Goal: Transaction & Acquisition: Purchase product/service

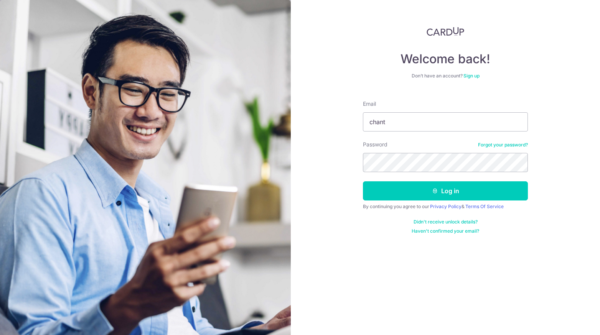
type input "chantal.wh.lim@gmail.com"
click at [363, 181] on button "Log in" at bounding box center [445, 190] width 165 height 19
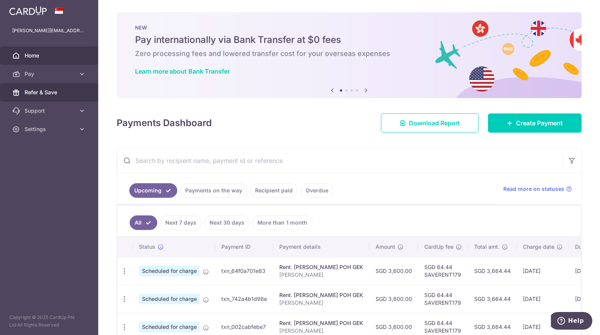
click at [48, 92] on span "Refer & Save" at bounding box center [50, 93] width 51 height 8
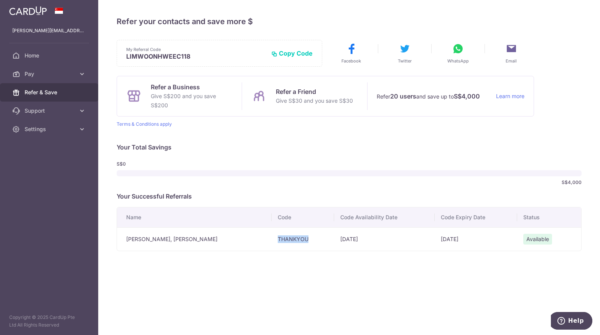
drag, startPoint x: 273, startPoint y: 244, endPoint x: 232, endPoint y: 244, distance: 41.0
click at [272, 244] on td "THANKYOU" at bounding box center [303, 238] width 62 height 23
copy td "THANKYOU"
click at [82, 72] on icon at bounding box center [82, 74] width 8 height 8
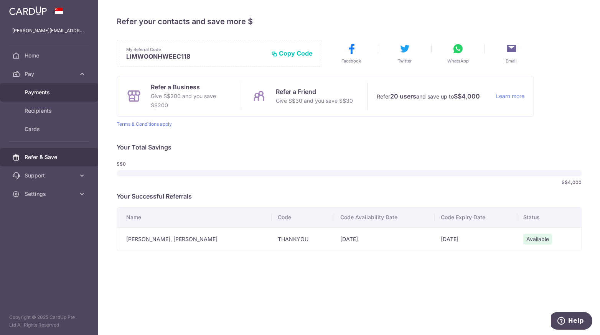
click at [56, 89] on span "Payments" at bounding box center [50, 93] width 51 height 8
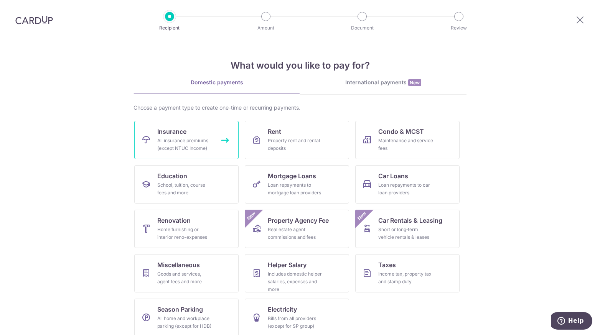
click at [205, 142] on div "All insurance premiums (except NTUC Income)" at bounding box center [184, 144] width 55 height 15
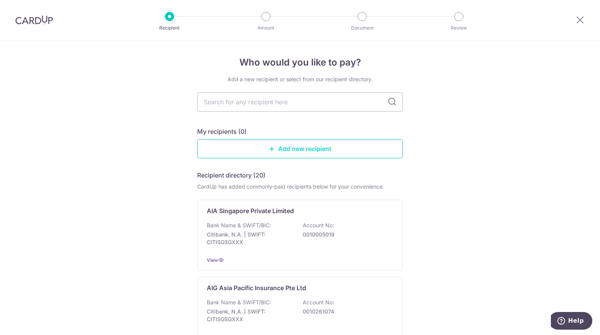
click at [255, 147] on link "Add new recipient" at bounding box center [300, 148] width 206 height 19
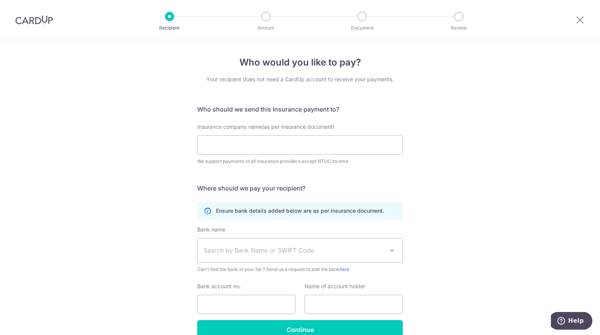
scroll to position [39, 0]
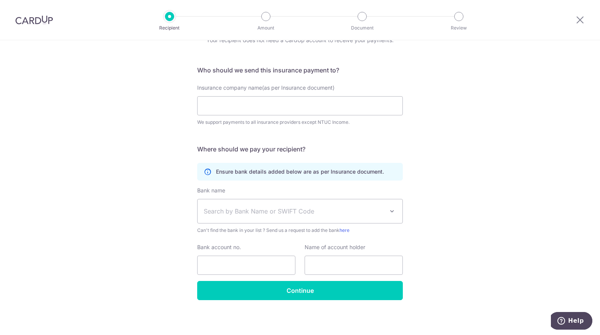
click at [178, 26] on p "Recipient" at bounding box center [169, 28] width 57 height 8
click at [169, 18] on div at bounding box center [169, 16] width 9 height 9
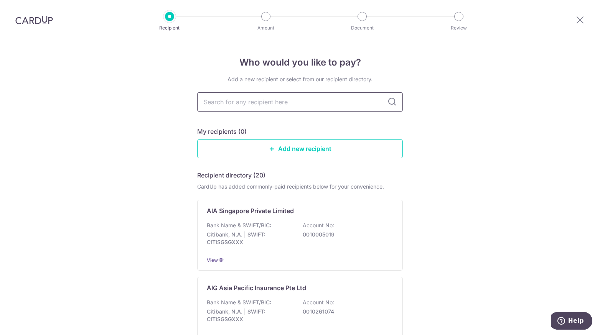
click at [252, 100] on input "text" at bounding box center [300, 101] width 206 height 19
type input "prudential"
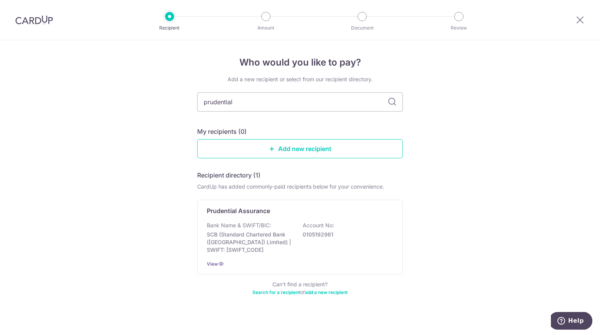
click at [284, 229] on div "Bank Name & SWIFT/BIC: SCB (Standard Chartered Bank (Singapore) Limited) | SWIF…" at bounding box center [300, 238] width 186 height 32
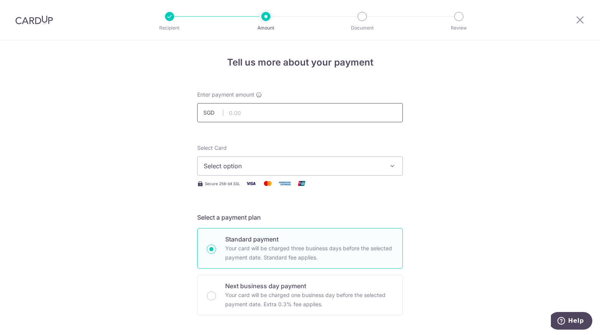
click at [246, 111] on input "text" at bounding box center [300, 112] width 206 height 19
type input "4,351.42"
click at [230, 163] on span "Select option" at bounding box center [293, 165] width 179 height 9
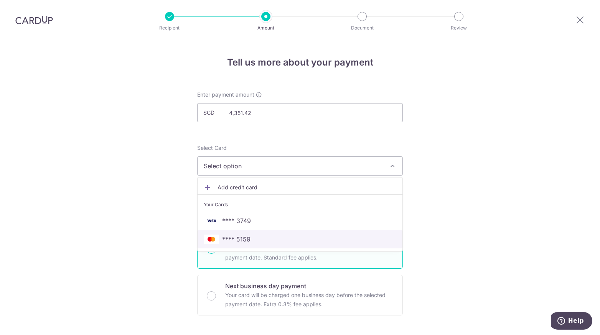
click at [235, 241] on span "**** 5159" at bounding box center [236, 239] width 28 height 9
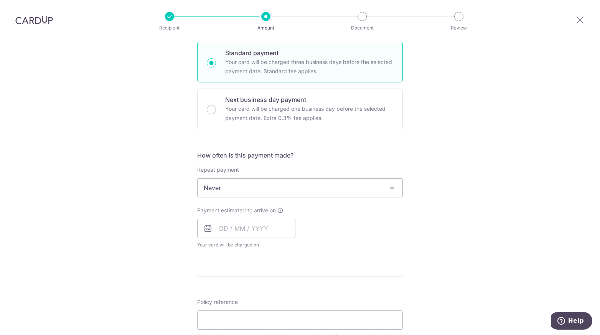
scroll to position [187, 0]
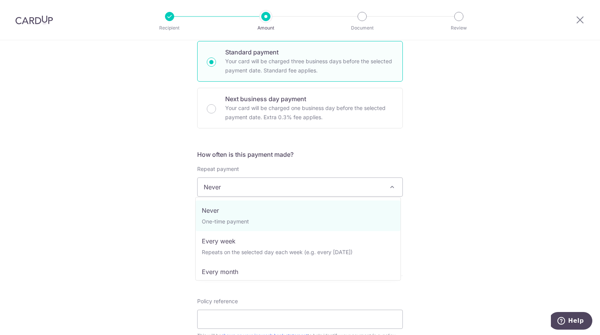
click at [221, 187] on span "Never" at bounding box center [300, 187] width 205 height 18
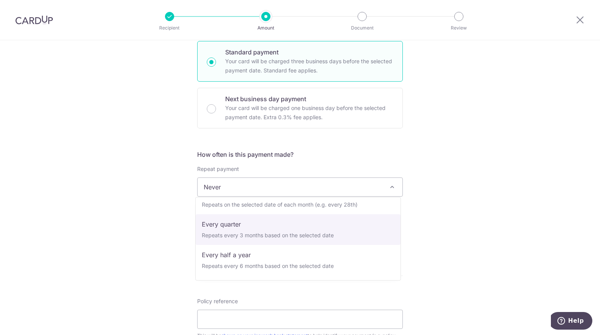
scroll to position [107, 0]
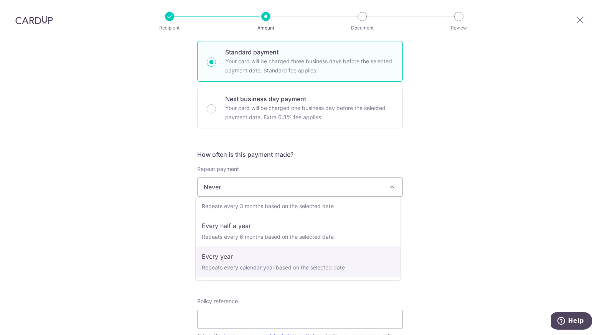
select select "6"
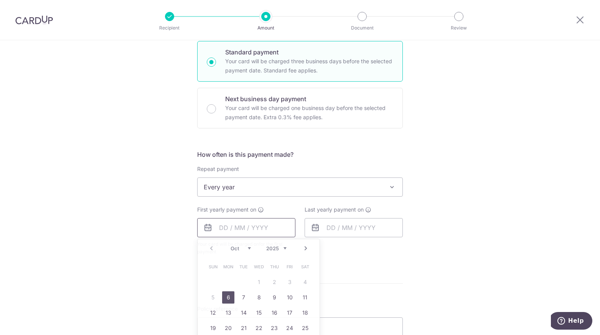
click at [230, 231] on input "text" at bounding box center [246, 227] width 98 height 19
click at [229, 296] on link "6" at bounding box center [228, 297] width 12 height 12
type input "06/10/2025"
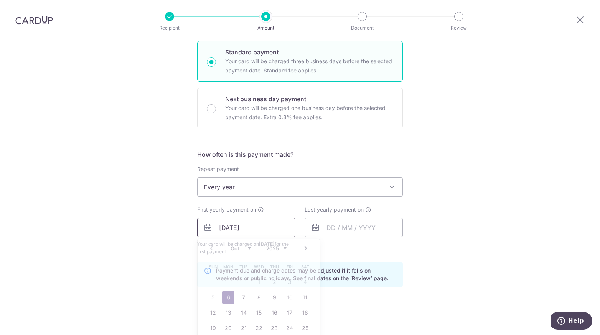
click at [232, 234] on input "06/10/2025" at bounding box center [246, 227] width 98 height 19
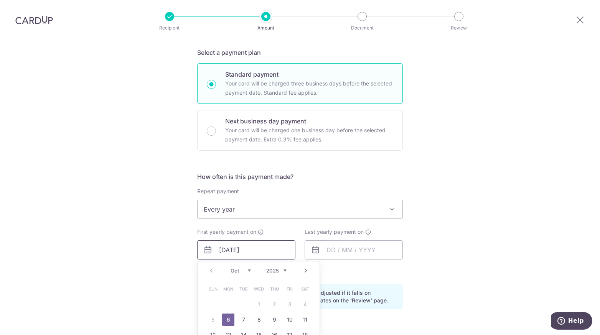
scroll to position [165, 0]
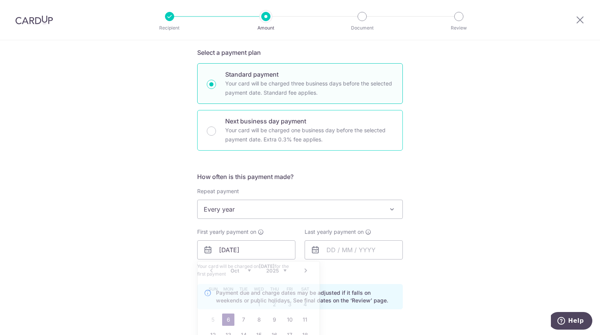
click at [264, 137] on p "Your card will be charged one business day before the selected payment date. Ex…" at bounding box center [309, 135] width 168 height 18
click at [216, 136] on input "Next business day payment Your card will be charged one business day before the…" at bounding box center [211, 131] width 9 height 9
radio input "false"
radio input "true"
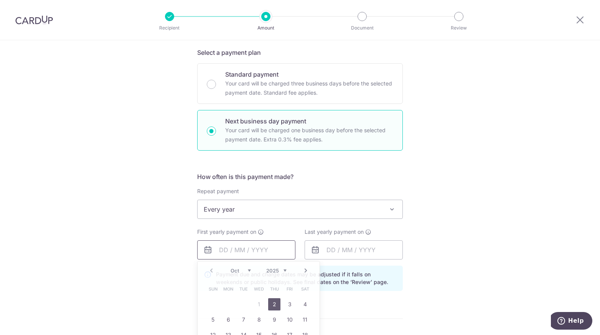
click at [237, 250] on input "text" at bounding box center [246, 249] width 98 height 19
click at [270, 306] on link "2" at bounding box center [274, 304] width 12 height 12
type input "[DATE]"
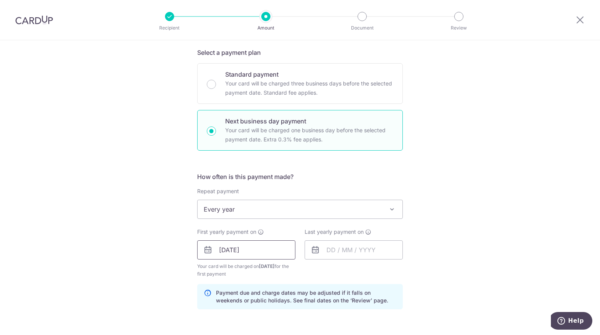
click at [234, 251] on input "[DATE]" at bounding box center [246, 249] width 98 height 19
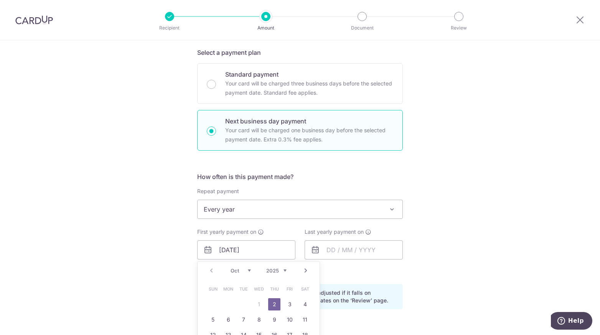
click at [256, 301] on table "Sun Mon Tue Wed Thu Fri Sat 1 2 3 4 5 6 7 8 9 10 11 12 13 14 15 16 17 18 19 20 …" at bounding box center [258, 328] width 107 height 92
click at [209, 272] on div "Prev Next Oct Nov Dec 2025 2026 2027 2028 2029 2030 2031 2032 2033 2034 2035" at bounding box center [259, 271] width 122 height 18
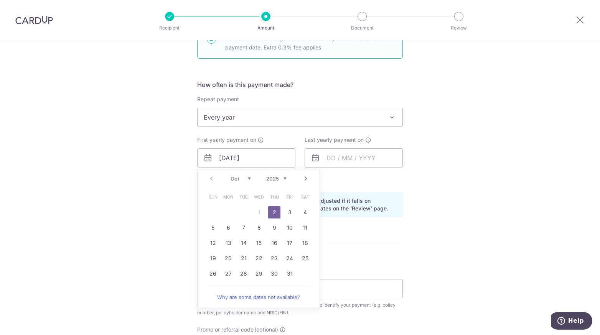
scroll to position [258, 0]
click at [271, 210] on link "2" at bounding box center [274, 212] width 12 height 12
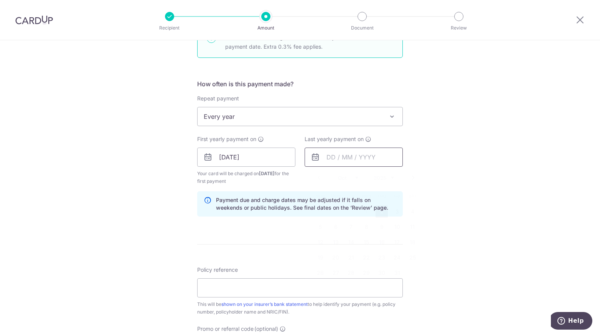
click at [331, 157] on input "text" at bounding box center [354, 157] width 98 height 19
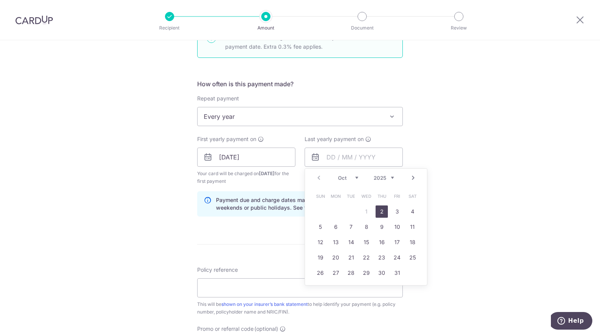
click at [381, 177] on select "2025 2026 2027 2028 2029 2030 2031 2032 2033 2034 2035" at bounding box center [384, 178] width 20 height 6
click at [389, 177] on select "2025 2026 2027 2028 2029 2030 2031 2032 2033 2034 2035" at bounding box center [384, 178] width 20 height 6
click at [364, 211] on link "2" at bounding box center [366, 212] width 12 height 12
type input "[DATE]"
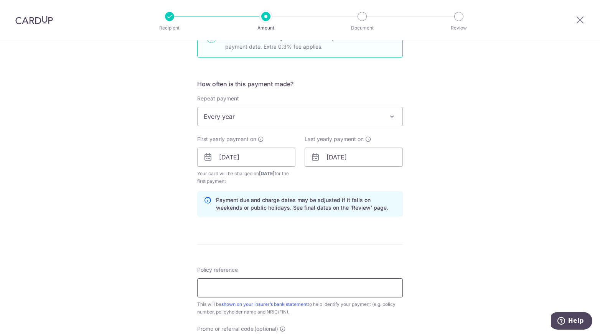
click at [275, 284] on input "Policy reference" at bounding box center [300, 287] width 206 height 19
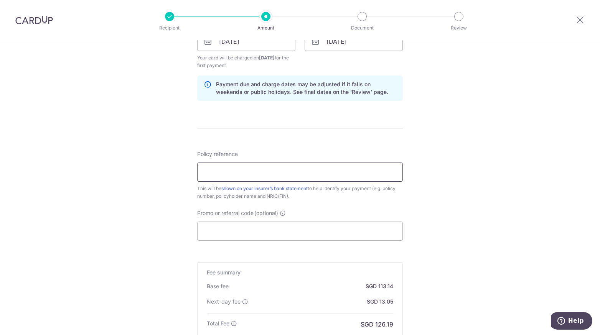
scroll to position [377, 0]
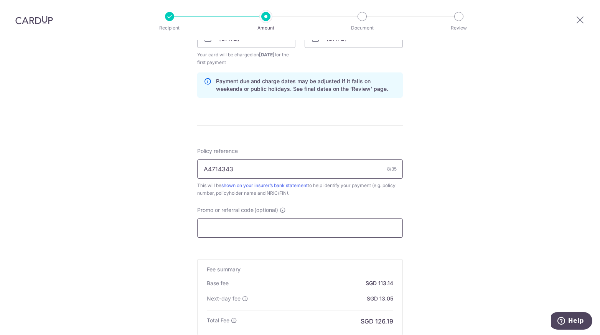
type input "A4714343"
click at [226, 223] on input "Promo or referral code (optional)" at bounding box center [300, 228] width 206 height 19
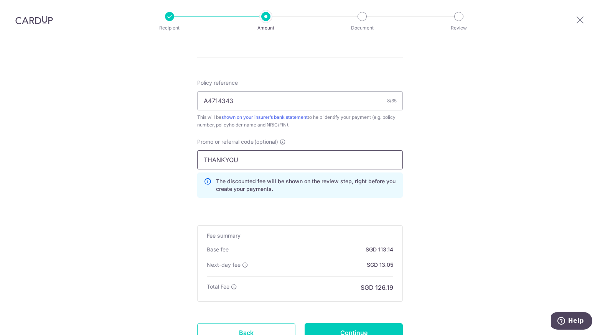
scroll to position [438, 0]
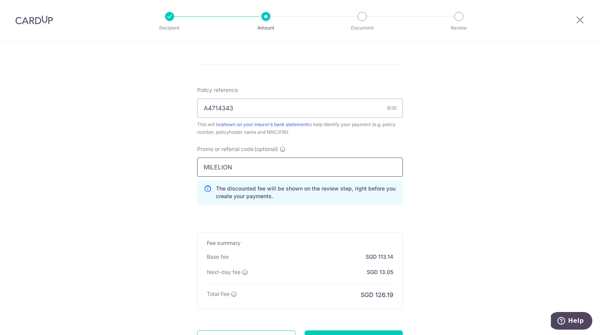
type input "MILELION"
click button "Add Card" at bounding box center [0, 0] width 0 height 0
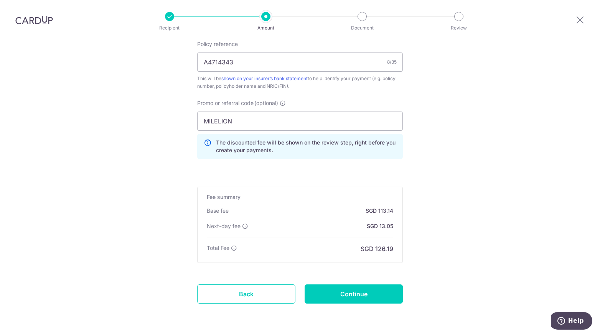
drag, startPoint x: 308, startPoint y: 200, endPoint x: 288, endPoint y: 219, distance: 27.1
click at [288, 219] on div "Base fee SGD 113.14 Extend fee Next-day fee SGD 13.05" at bounding box center [300, 222] width 186 height 31
click at [338, 287] on input "Continue" at bounding box center [354, 294] width 98 height 19
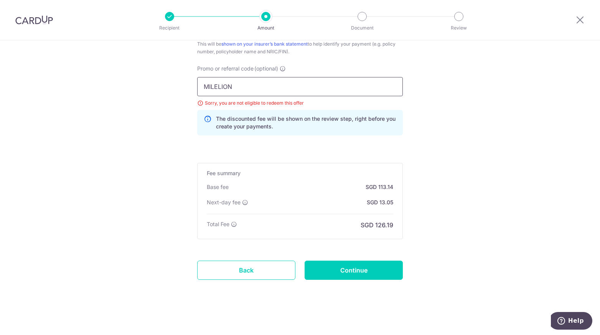
click at [274, 85] on input "MILELION" at bounding box center [300, 86] width 206 height 19
type input "T"
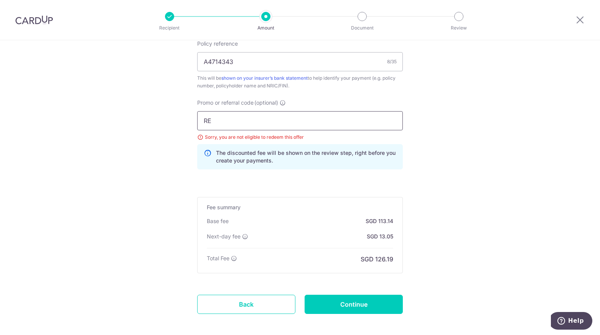
scroll to position [479, 0]
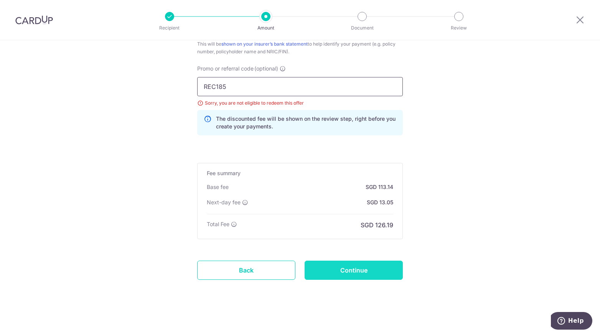
type input "REC185"
click at [337, 272] on input "Continue" at bounding box center [354, 270] width 98 height 19
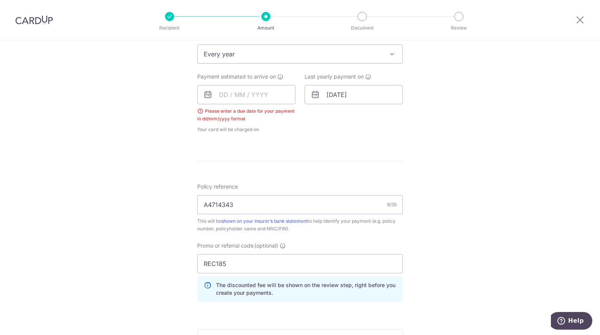
scroll to position [248, 0]
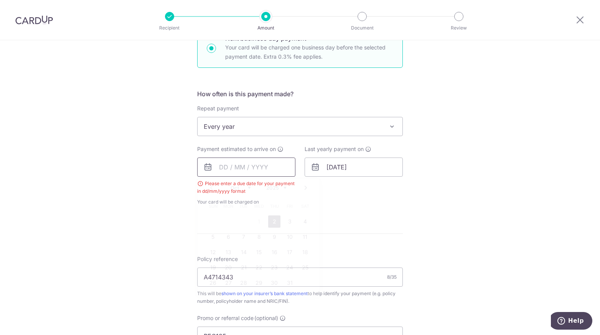
click at [221, 166] on input "text" at bounding box center [246, 167] width 98 height 19
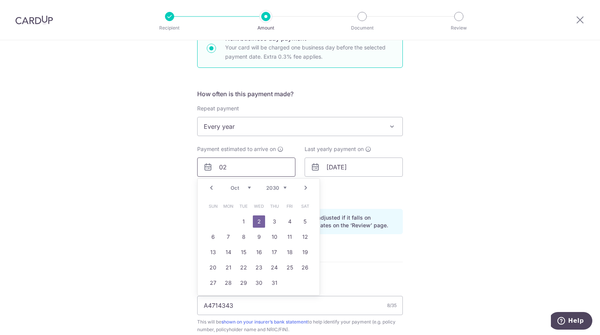
click at [225, 167] on input "02" at bounding box center [246, 167] width 98 height 19
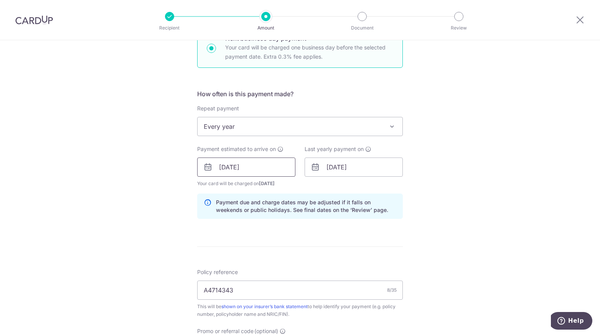
click at [235, 168] on input "[DATE]" at bounding box center [246, 167] width 98 height 19
click at [211, 164] on input "[DATE]" at bounding box center [246, 167] width 98 height 19
type input "[DATE]"
click at [206, 166] on icon at bounding box center [207, 167] width 9 height 9
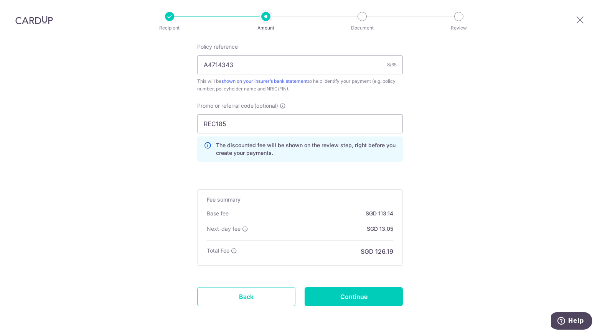
scroll to position [499, 0]
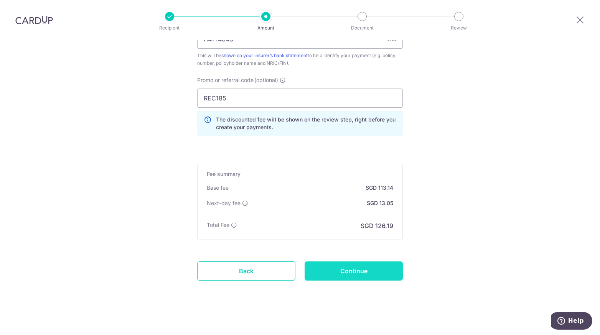
click at [326, 270] on input "Continue" at bounding box center [354, 271] width 98 height 19
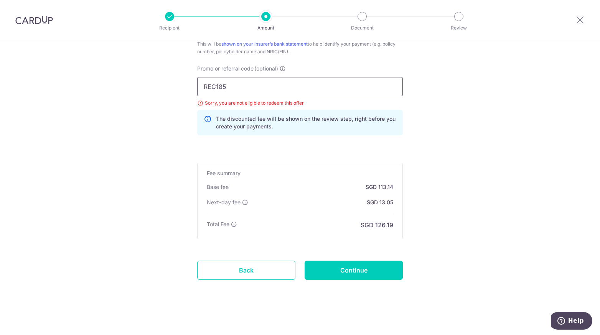
click at [257, 92] on input "REC185" at bounding box center [300, 86] width 206 height 19
type input "THANKYOU"
click at [345, 267] on input "Continue" at bounding box center [354, 270] width 98 height 19
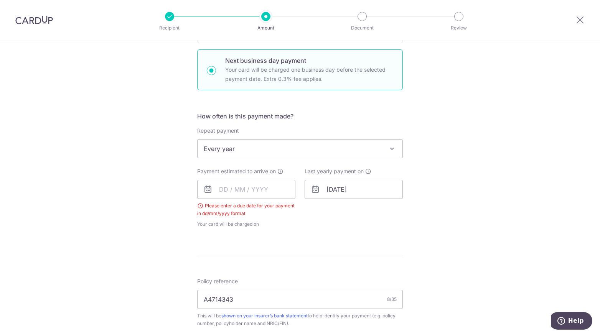
scroll to position [226, 0]
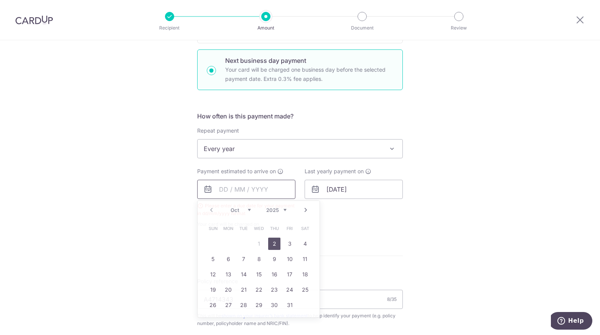
click at [220, 184] on input "text" at bounding box center [246, 189] width 98 height 19
click at [270, 242] on link "2" at bounding box center [274, 244] width 12 height 12
type input "[DATE]"
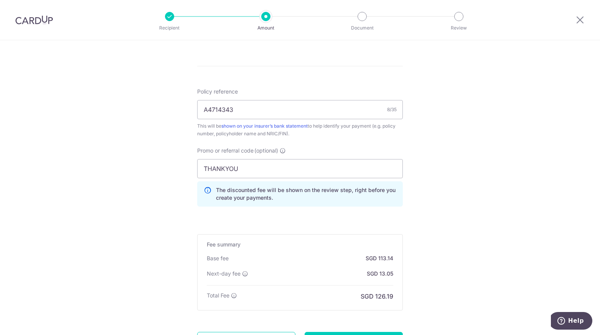
scroll to position [499, 0]
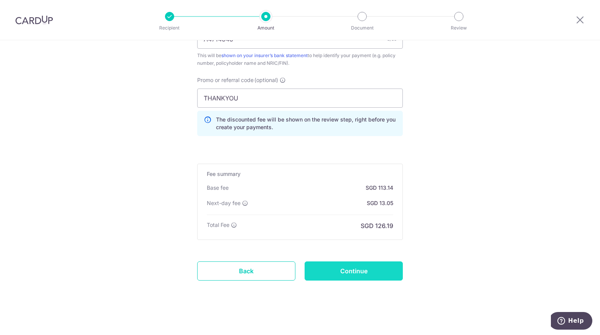
click at [356, 268] on input "Continue" at bounding box center [354, 271] width 98 height 19
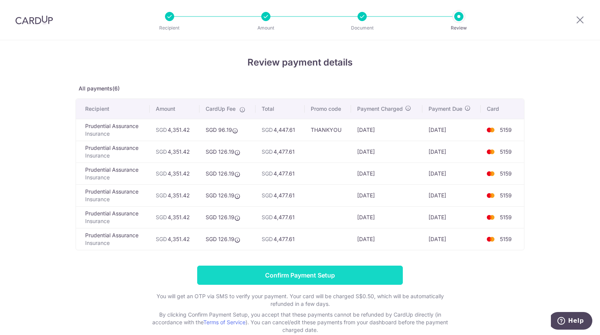
click at [296, 275] on input "Confirm Payment Setup" at bounding box center [300, 275] width 206 height 19
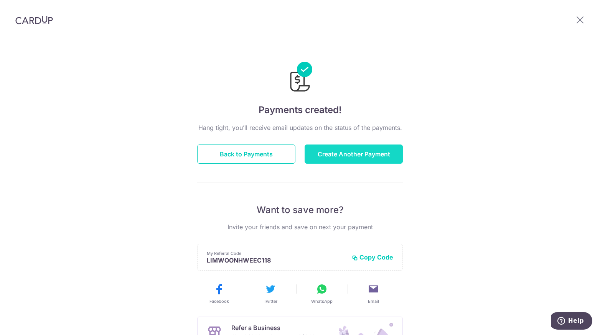
click at [334, 151] on button "Create Another Payment" at bounding box center [354, 154] width 98 height 19
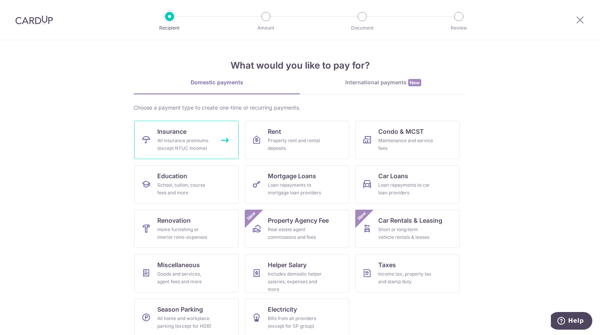
click at [203, 136] on link "Insurance All insurance premiums (except NTUC Income)" at bounding box center [186, 140] width 104 height 38
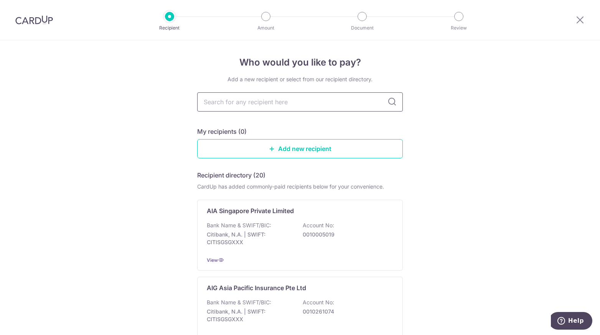
click at [234, 96] on input "text" at bounding box center [300, 101] width 206 height 19
type input "prudential"
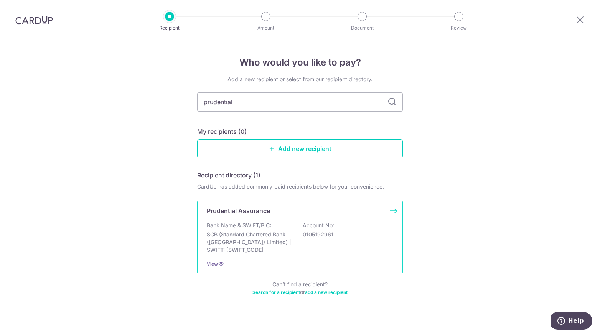
click at [247, 227] on p "Bank Name & SWIFT/BIC:" at bounding box center [239, 226] width 64 height 8
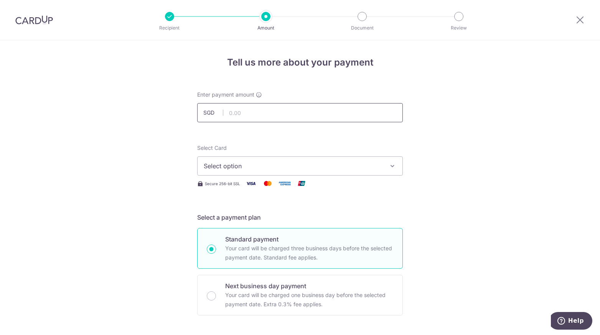
click at [238, 110] on input "text" at bounding box center [300, 112] width 206 height 19
type input "1,357.50"
click at [224, 167] on span "Select option" at bounding box center [293, 165] width 179 height 9
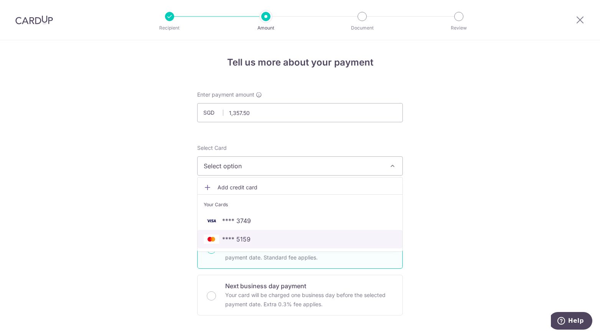
click at [235, 236] on span "**** 5159" at bounding box center [236, 239] width 28 height 9
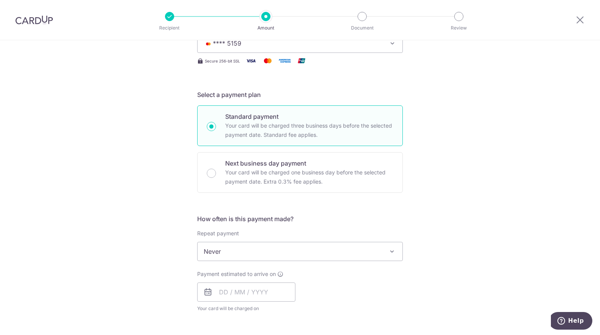
scroll to position [123, 0]
click at [258, 176] on p "Your card will be charged one business day before the selected payment date. Ex…" at bounding box center [309, 177] width 168 height 18
click at [216, 176] on input "Next business day payment Your card will be charged one business day before the…" at bounding box center [211, 172] width 9 height 9
radio input "false"
radio input "true"
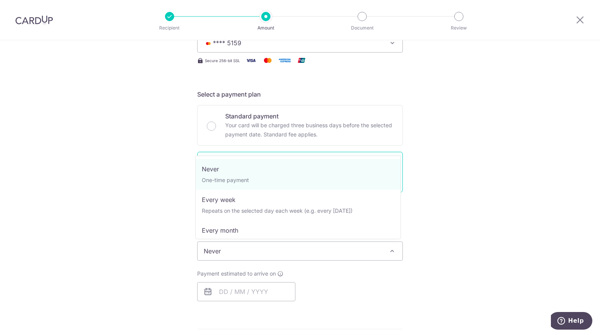
click at [234, 250] on span "Never" at bounding box center [300, 251] width 205 height 18
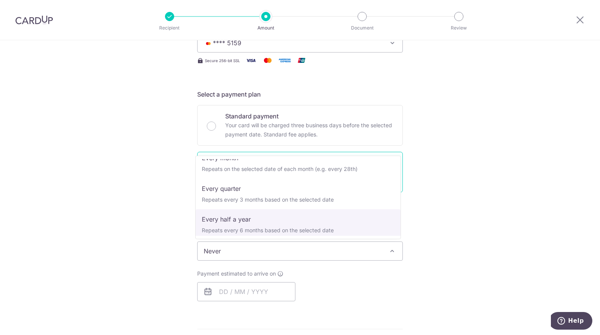
scroll to position [107, 0]
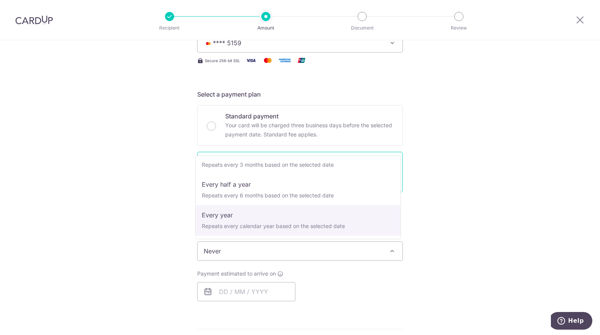
select select "6"
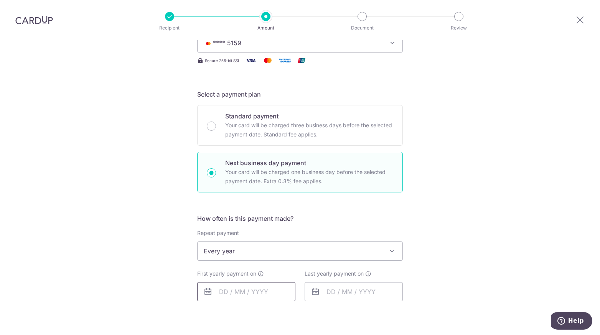
click at [237, 292] on input "text" at bounding box center [246, 291] width 98 height 19
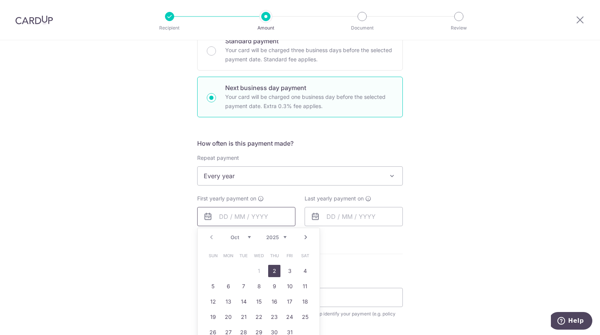
scroll to position [199, 0]
click at [269, 270] on link "2" at bounding box center [274, 271] width 12 height 12
type input "[DATE]"
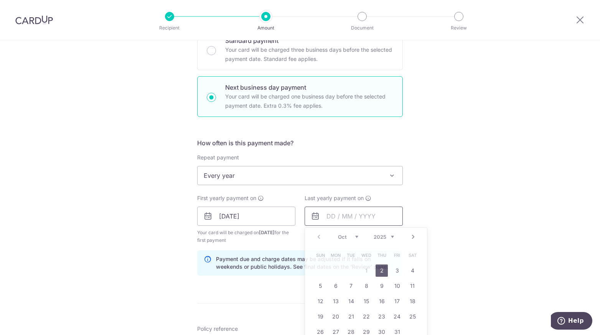
click at [338, 217] on input "text" at bounding box center [354, 216] width 98 height 19
click at [376, 267] on link "2" at bounding box center [381, 271] width 12 height 12
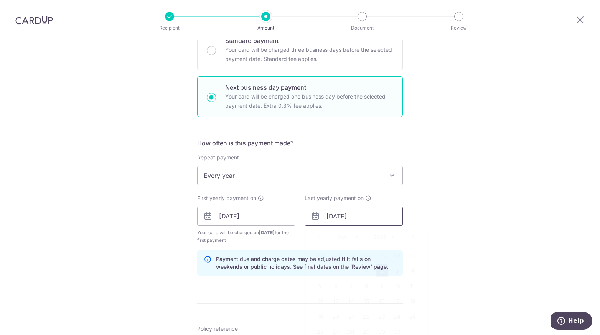
click at [361, 218] on input "[DATE]" at bounding box center [354, 216] width 98 height 19
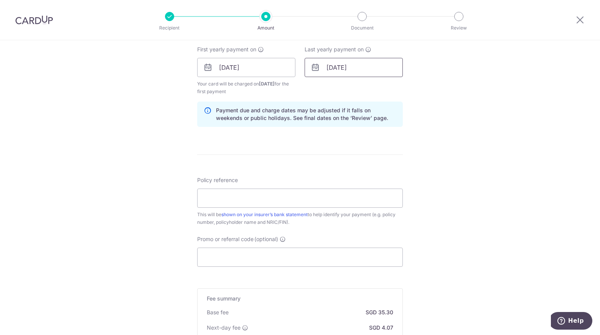
scroll to position [347, 0]
type input "02/10/2030"
click at [336, 202] on input "Policy reference" at bounding box center [300, 198] width 206 height 19
type input "A4565469"
click at [305, 252] on input "Promo or referral code (optional)" at bounding box center [300, 257] width 206 height 19
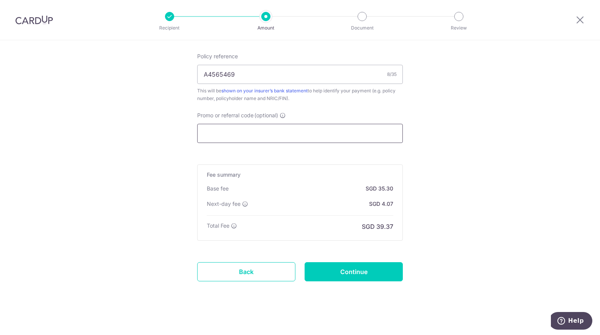
scroll to position [471, 0]
click at [364, 273] on input "Continue" at bounding box center [354, 272] width 98 height 19
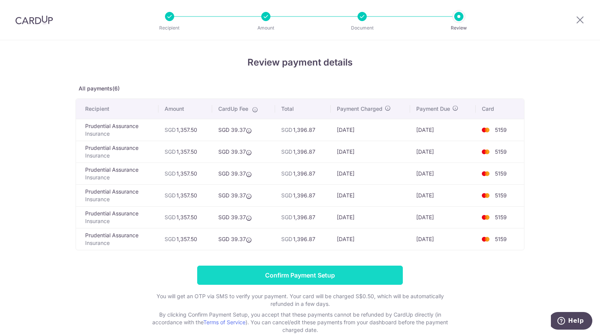
click at [350, 277] on input "Confirm Payment Setup" at bounding box center [300, 275] width 206 height 19
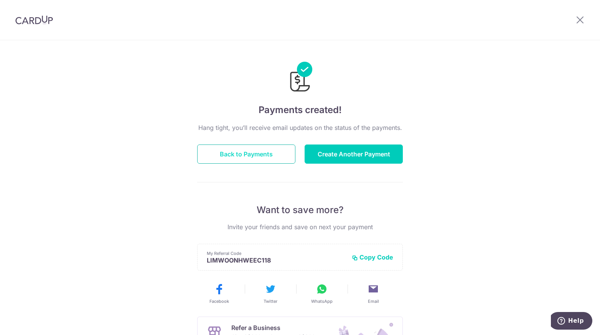
click at [268, 153] on button "Back to Payments" at bounding box center [246, 154] width 98 height 19
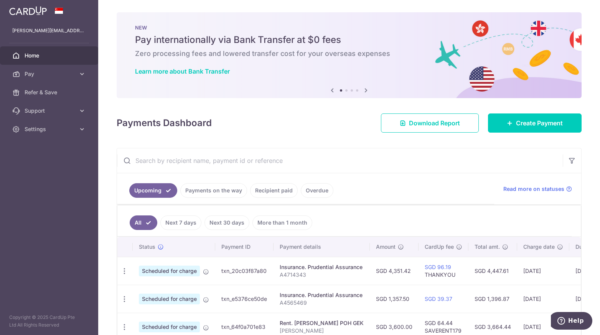
click at [178, 221] on link "Next 7 days" at bounding box center [180, 223] width 41 height 15
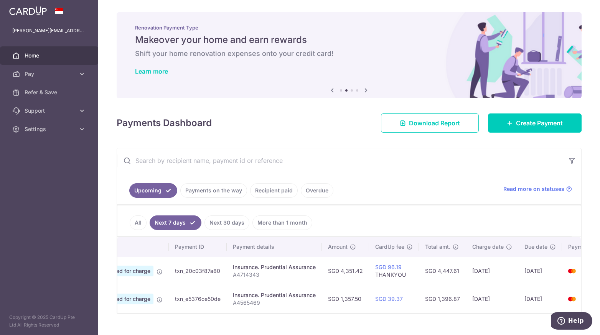
scroll to position [0, 86]
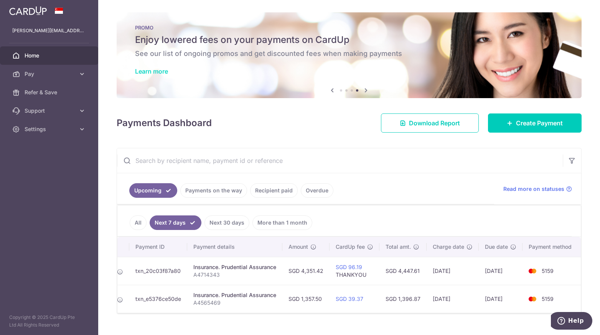
click at [160, 69] on link "Learn more" at bounding box center [151, 72] width 33 height 8
click at [516, 119] on span "Create Payment" at bounding box center [539, 123] width 47 height 9
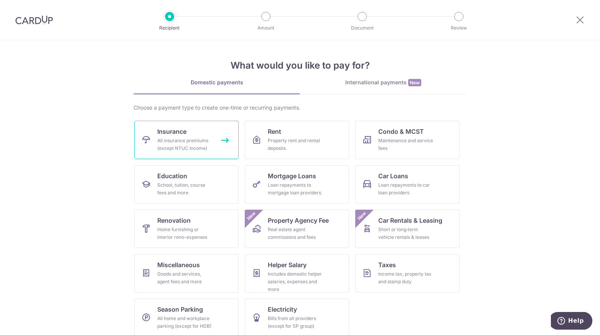
click at [203, 142] on div "All insurance premiums (except NTUC Income)" at bounding box center [184, 144] width 55 height 15
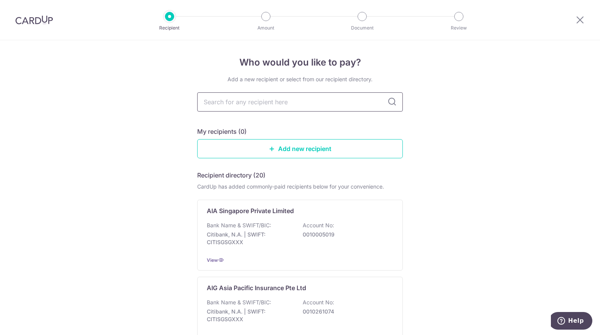
click at [247, 103] on input "text" at bounding box center [300, 101] width 206 height 19
type input "prudential"
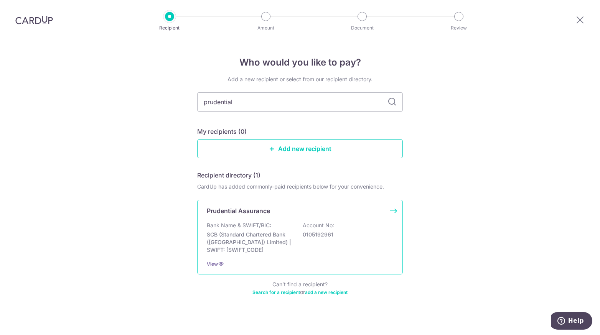
click at [296, 222] on div "Bank Name & SWIFT/BIC: SCB (Standard Chartered Bank (Singapore) Limited) | SWIF…" at bounding box center [300, 238] width 186 height 32
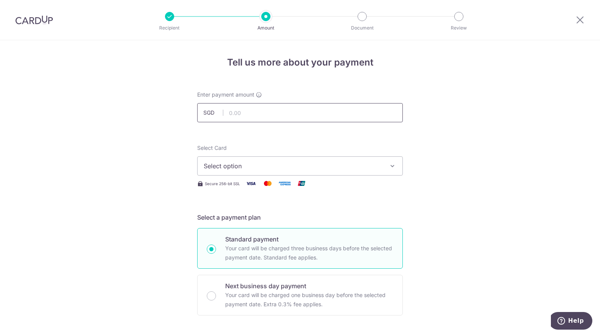
click at [247, 112] on input "text" at bounding box center [300, 112] width 206 height 19
type input "770.36"
click at [215, 166] on span "Select option" at bounding box center [293, 165] width 179 height 9
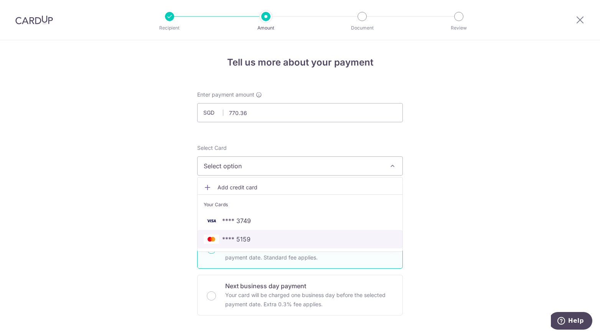
click at [236, 238] on span "**** 5159" at bounding box center [236, 239] width 28 height 9
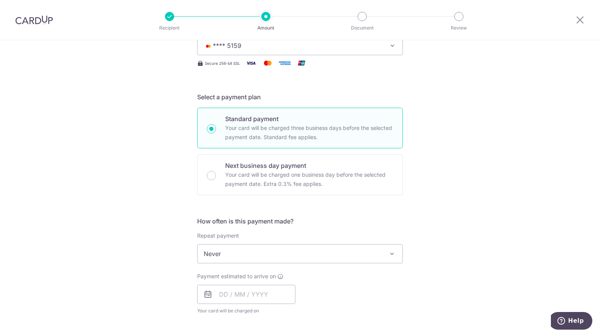
scroll to position [175, 0]
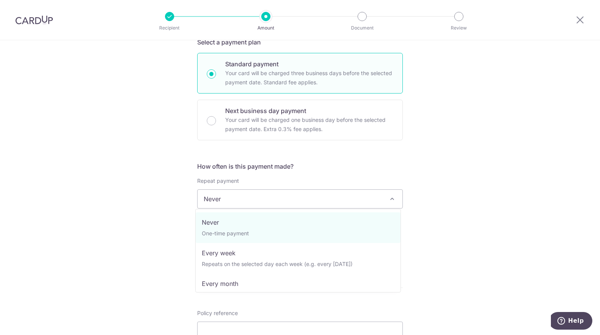
click at [214, 198] on span "Never" at bounding box center [300, 199] width 205 height 18
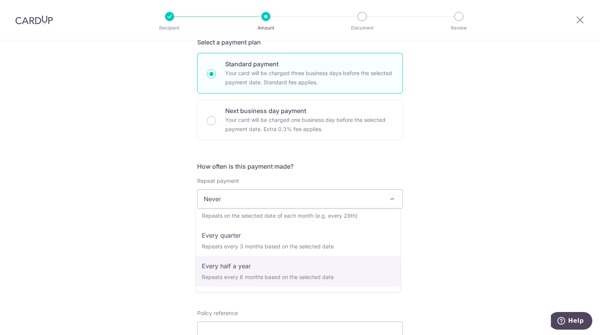
scroll to position [107, 0]
select select "6"
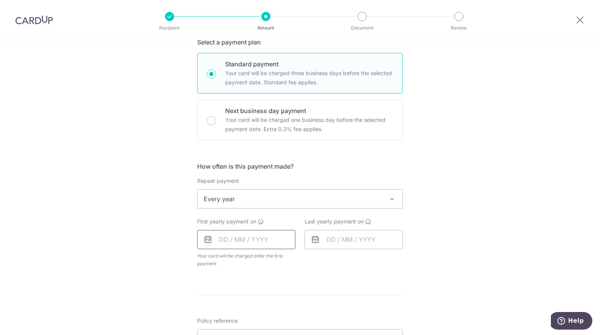
click at [232, 244] on input "text" at bounding box center [246, 239] width 98 height 19
type input "[DATE]"
click at [329, 240] on input "text" at bounding box center [354, 239] width 98 height 19
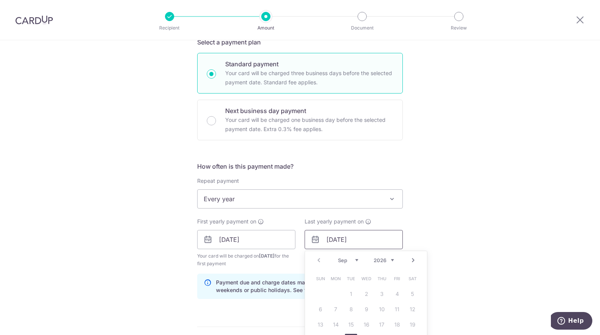
type input "22/09/30"
click at [451, 215] on div "Tell us more about your payment Enter payment amount SGD 770.36 770.36 Select C…" at bounding box center [300, 231] width 600 height 733
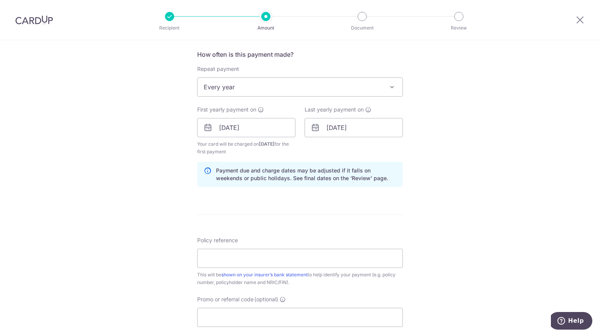
scroll to position [311, 0]
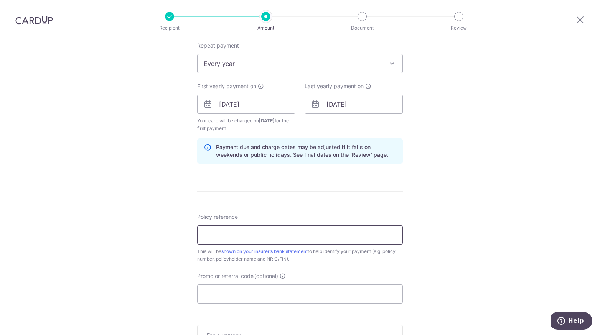
click at [301, 233] on input "Policy reference" at bounding box center [300, 235] width 206 height 19
type input "A4743149"
click at [252, 277] on span "Promo or referral code" at bounding box center [225, 276] width 56 height 8
click at [252, 285] on input "Promo or referral code (optional)" at bounding box center [300, 294] width 206 height 19
click at [254, 285] on input "Promo or referral code (optional)" at bounding box center [300, 294] width 206 height 19
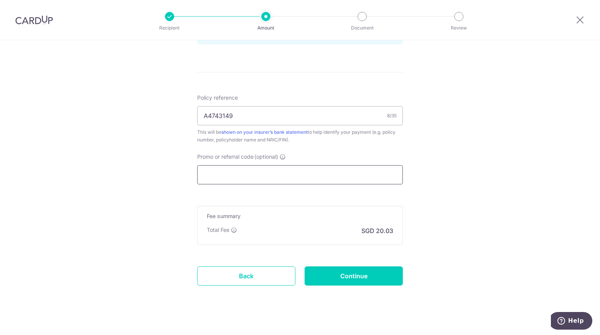
scroll to position [430, 0]
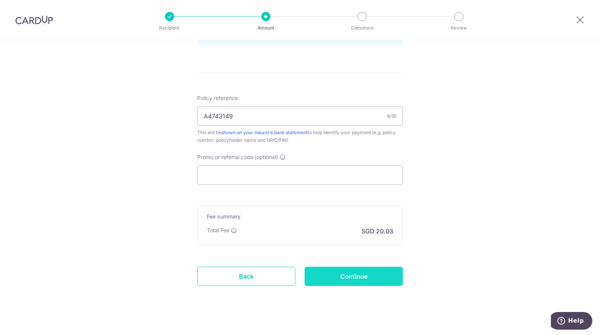
click at [335, 282] on input "Continue" at bounding box center [354, 276] width 98 height 19
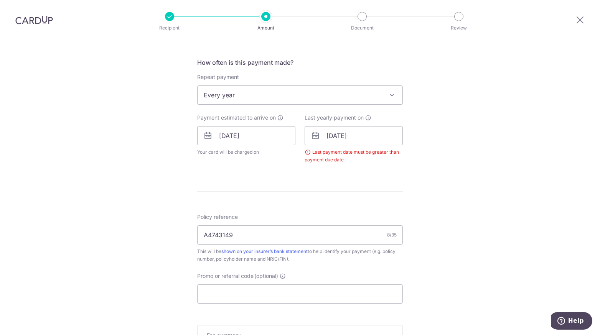
scroll to position [280, 0]
click at [363, 134] on input "[DATE]" at bounding box center [354, 135] width 98 height 19
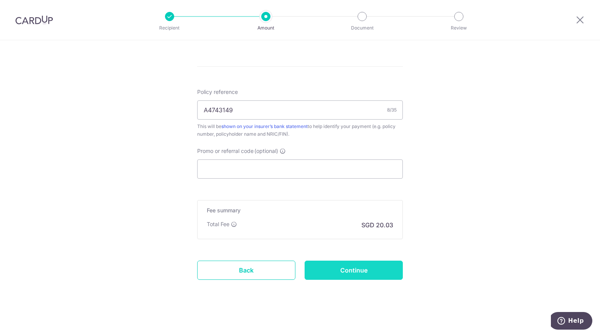
type input "22/09/2030"
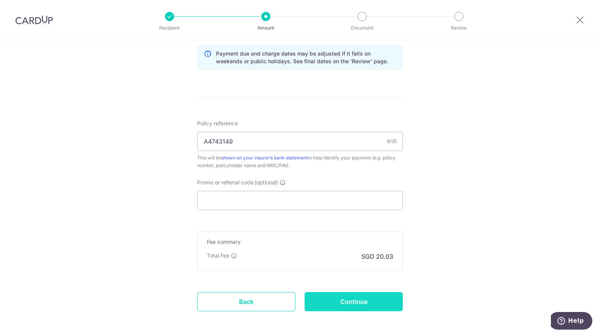
click at [334, 300] on input "Continue" at bounding box center [354, 301] width 98 height 19
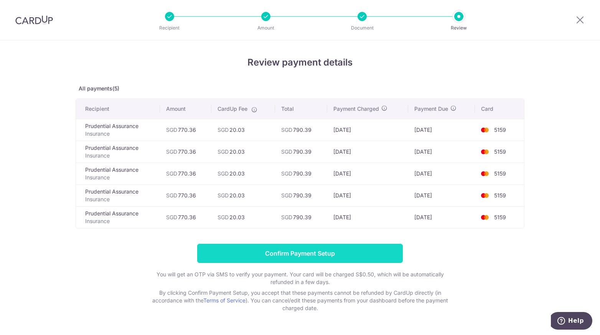
click at [279, 250] on input "Confirm Payment Setup" at bounding box center [300, 253] width 206 height 19
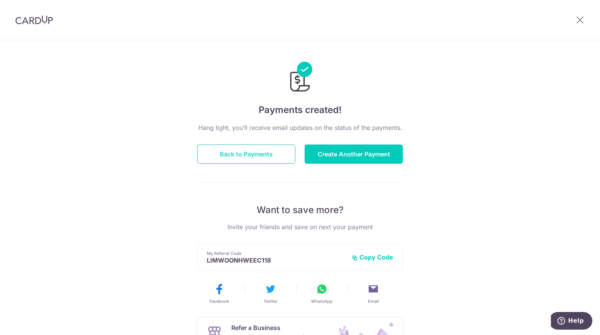
click at [270, 154] on button "Back to Payments" at bounding box center [246, 154] width 98 height 19
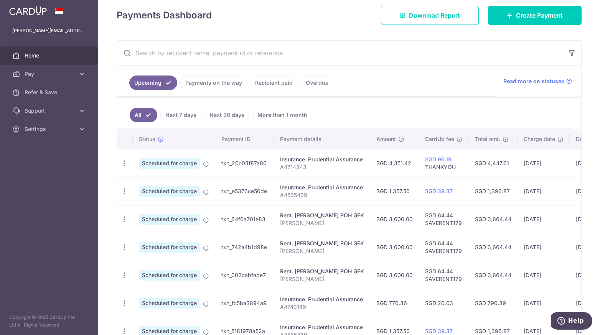
scroll to position [131, 0]
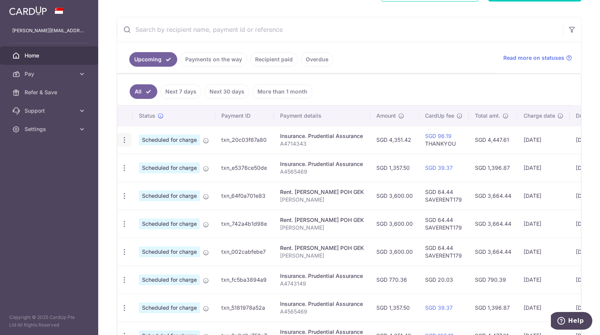
click at [124, 136] on icon "button" at bounding box center [124, 140] width 8 height 8
click at [165, 157] on span "Update payment" at bounding box center [165, 160] width 52 height 9
radio input "true"
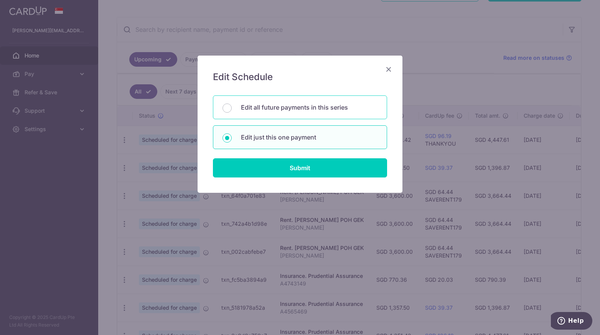
click at [255, 115] on div "Edit all future payments in this series" at bounding box center [300, 108] width 174 height 24
radio input "true"
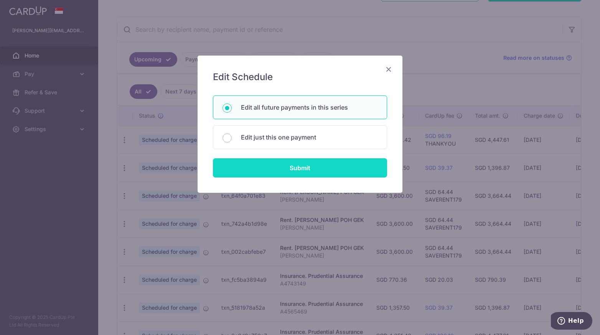
click at [269, 167] on input "Submit" at bounding box center [300, 167] width 174 height 19
radio input "true"
type input "4,351.42"
type input "A4714343"
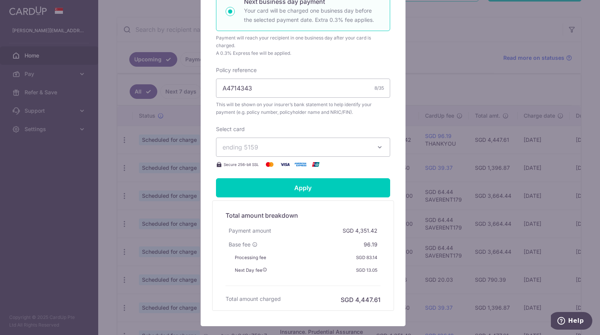
scroll to position [216, 0]
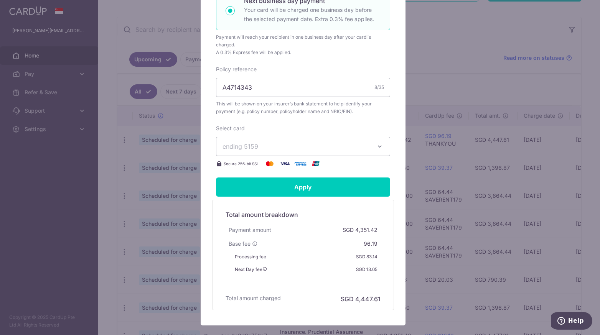
click at [249, 150] on span "ending 5159" at bounding box center [295, 146] width 147 height 9
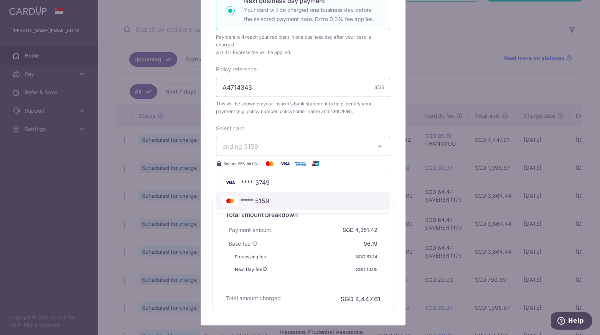
click at [251, 200] on span "**** 5159" at bounding box center [255, 200] width 28 height 9
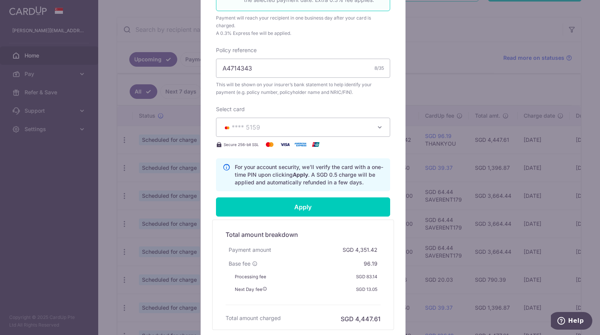
scroll to position [189, 0]
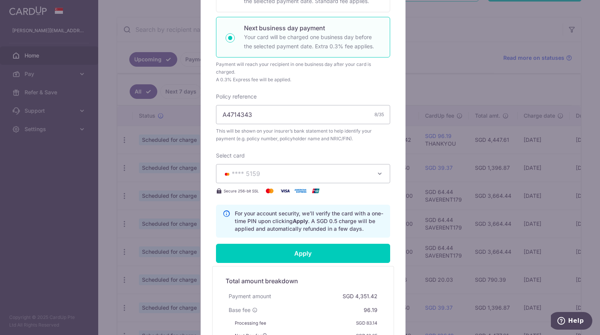
click at [147, 206] on div "Edit payment By clicking apply, you will make changes to all 6 payments to Prud…" at bounding box center [300, 167] width 600 height 335
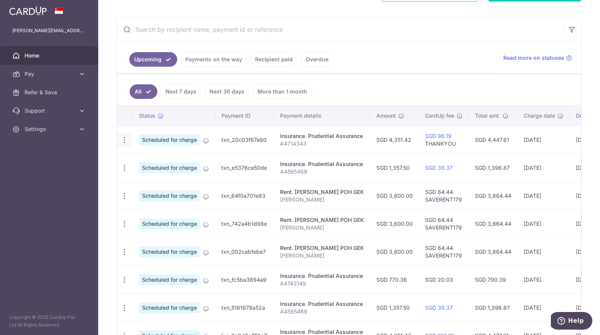
click at [123, 139] on icon "button" at bounding box center [124, 140] width 8 height 8
click at [154, 163] on link "Update payment" at bounding box center [158, 161] width 80 height 18
radio input "true"
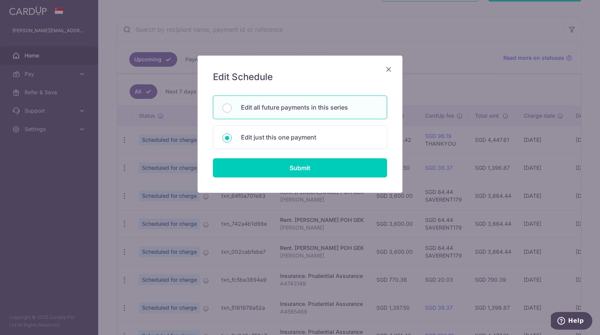
click at [262, 112] on div "Edit all future payments in this series" at bounding box center [300, 108] width 174 height 24
radio input "true"
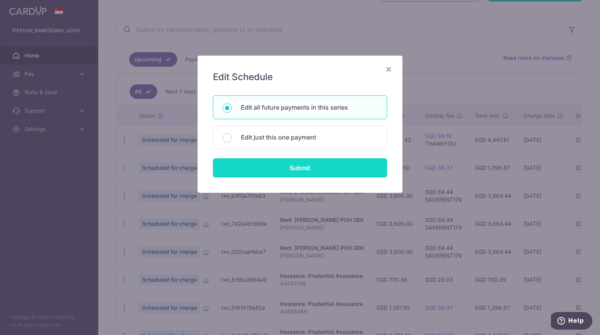
click at [263, 160] on input "Submit" at bounding box center [300, 167] width 174 height 19
radio input "true"
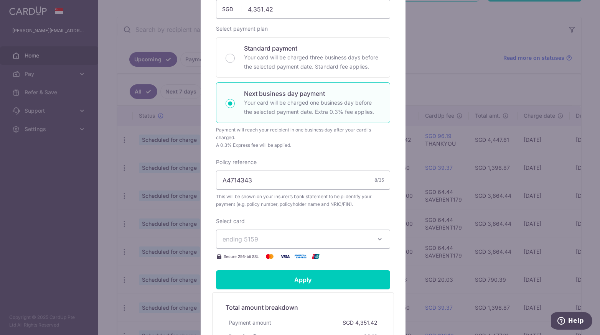
scroll to position [0, 0]
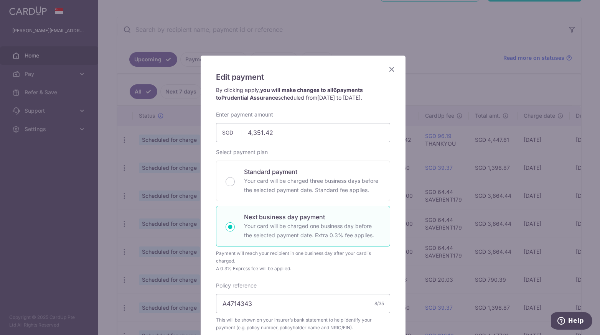
click at [389, 71] on icon "Close" at bounding box center [391, 69] width 9 height 10
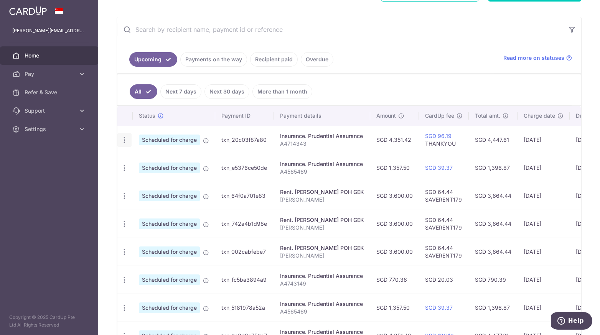
click at [124, 140] on icon "button" at bounding box center [124, 140] width 8 height 8
click at [150, 159] on span "Update payment" at bounding box center [165, 160] width 52 height 9
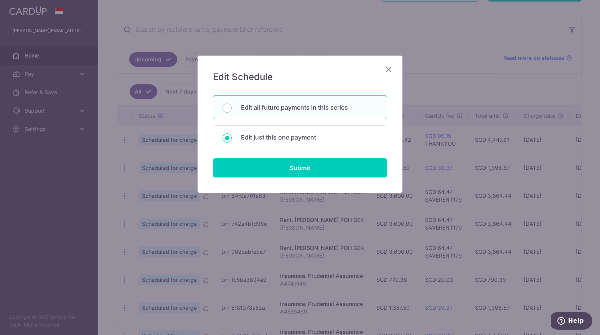
click at [266, 112] on div "Edit all future payments in this series" at bounding box center [300, 108] width 174 height 24
radio input "true"
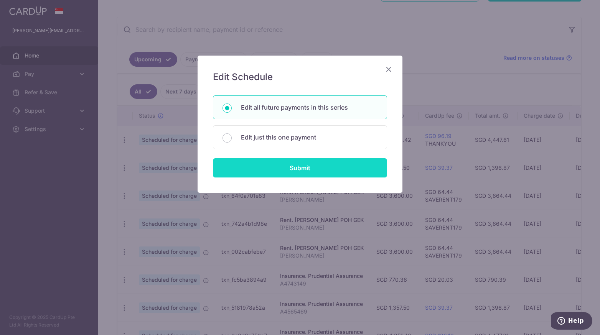
click at [268, 166] on input "Submit" at bounding box center [300, 167] width 174 height 19
radio input "true"
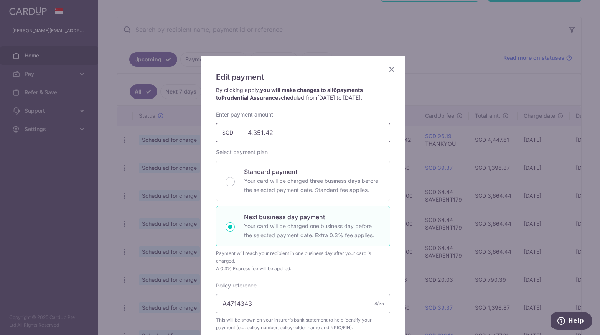
drag, startPoint x: 250, startPoint y: 130, endPoint x: 231, endPoint y: 128, distance: 19.2
click at [231, 128] on input "4,351.42" at bounding box center [303, 132] width 174 height 19
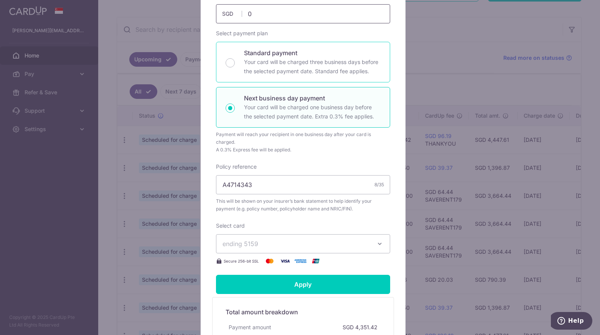
scroll to position [120, 0]
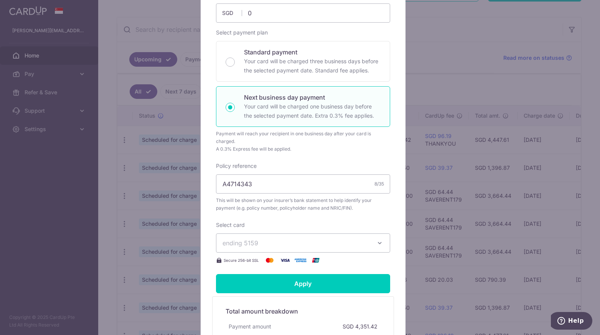
type input "0.00"
click at [242, 246] on span "ending 5159" at bounding box center [295, 243] width 147 height 9
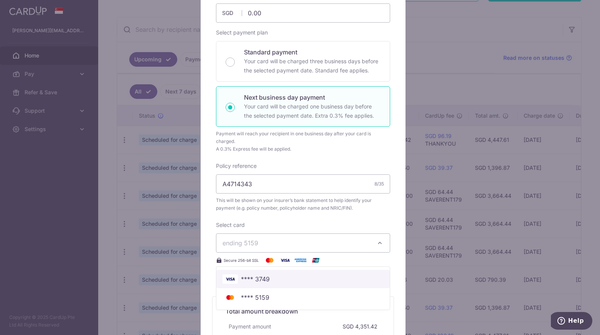
click at [244, 278] on span "**** 3749" at bounding box center [255, 279] width 29 height 9
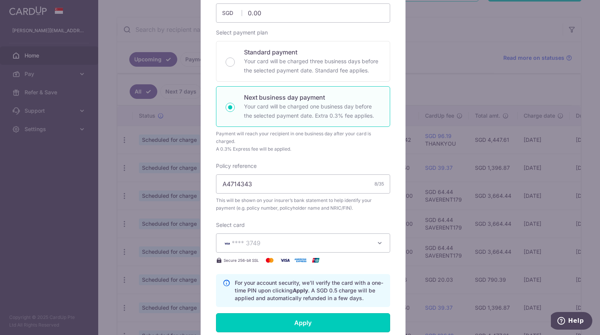
drag, startPoint x: 259, startPoint y: 318, endPoint x: 342, endPoint y: 230, distance: 120.7
click at [342, 230] on form "By clicking apply, you will make changes to all 6 payments to Prudential Assura…" at bounding box center [303, 206] width 174 height 479
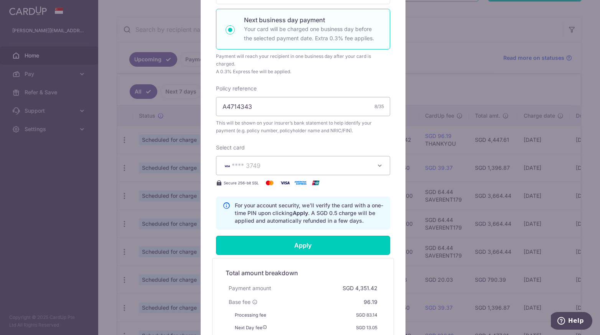
scroll to position [299, 0]
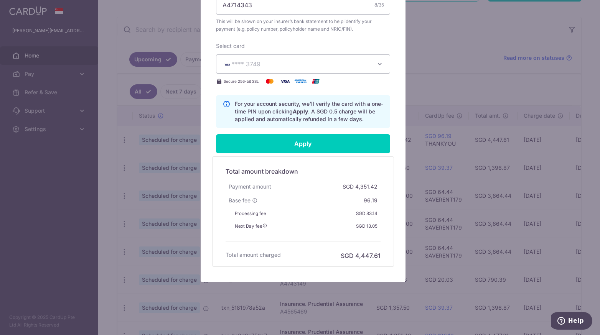
click at [453, 166] on div "Edit payment By clicking apply, you will make changes to all 6 payments to Prud…" at bounding box center [300, 167] width 600 height 335
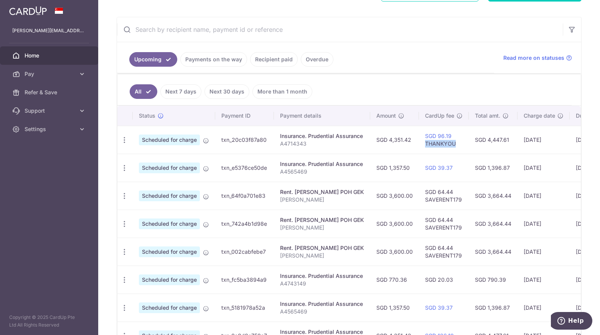
drag, startPoint x: 455, startPoint y: 141, endPoint x: 420, endPoint y: 142, distance: 34.6
click at [420, 142] on td "SGD 96.19 THANKYOU" at bounding box center [444, 140] width 50 height 28
click at [412, 59] on ul "Upcoming Payments on the way Recipient paid Overdue" at bounding box center [305, 57] width 377 height 31
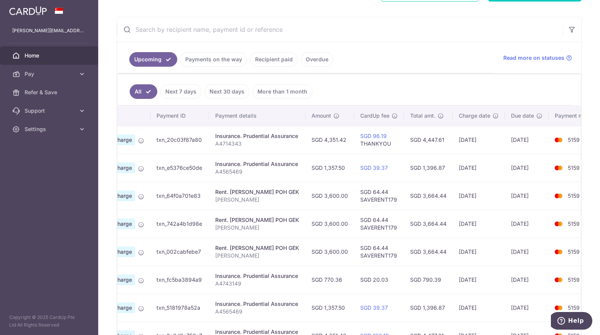
scroll to position [0, 89]
